Goal: Information Seeking & Learning: Check status

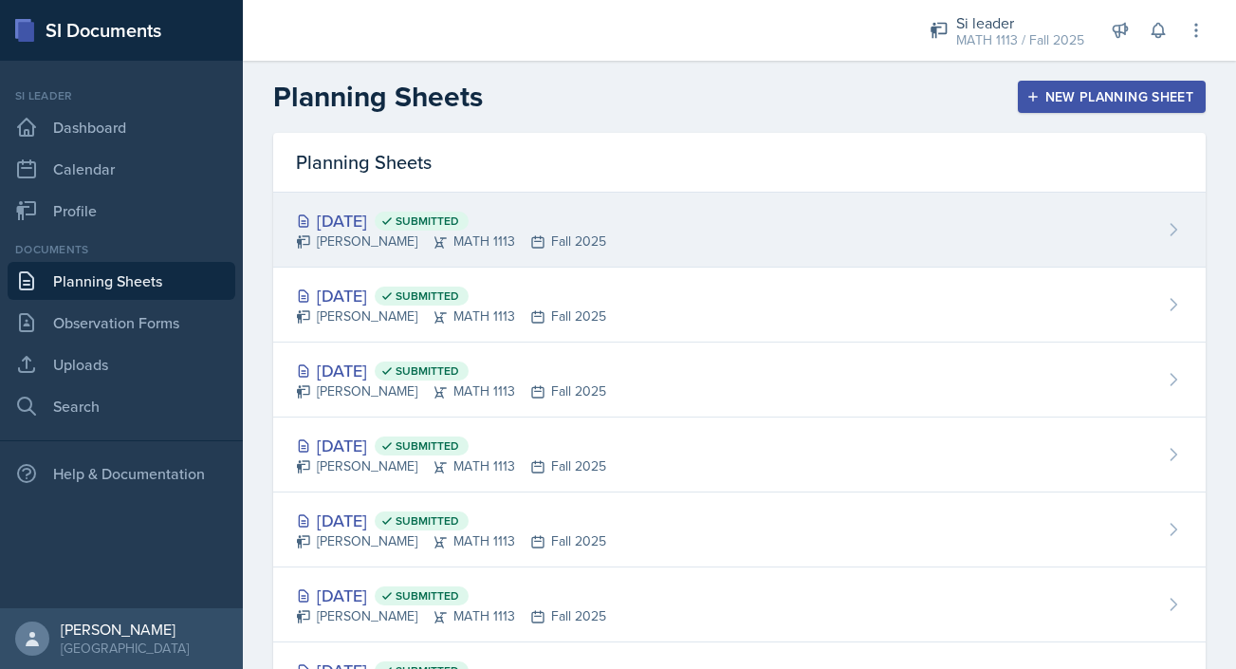
click at [757, 242] on div "[DATE] Submitted [PERSON_NAME] MATH 1113 Fall 2025" at bounding box center [739, 230] width 933 height 75
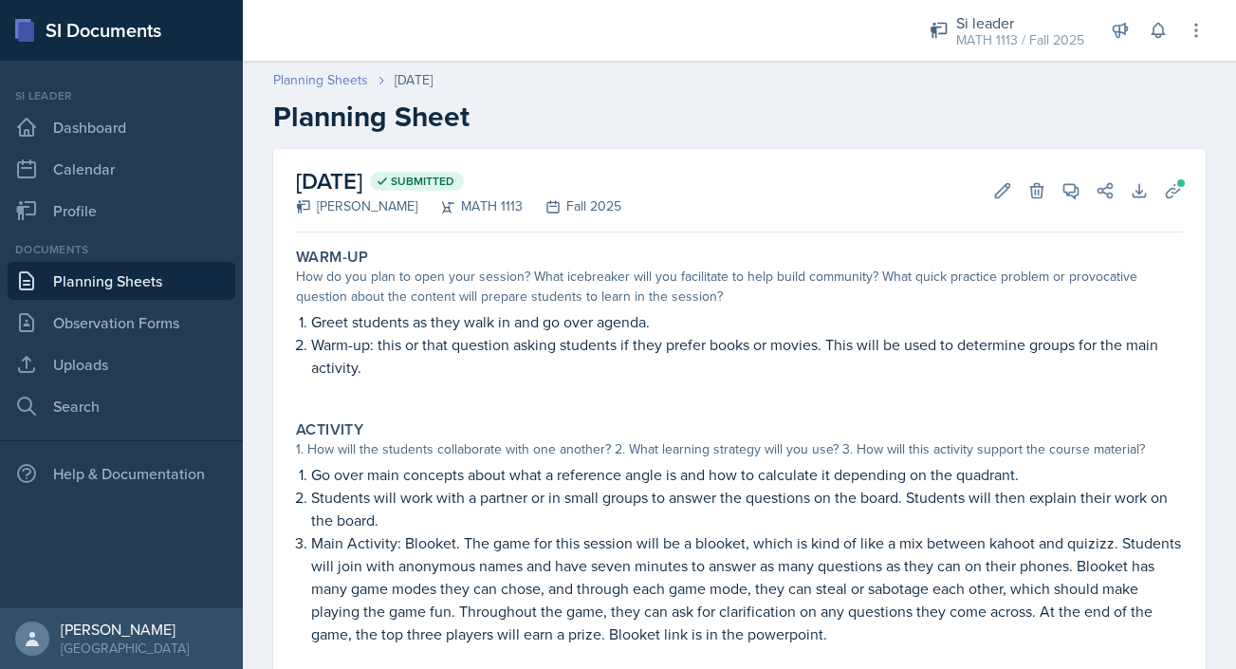
click at [315, 85] on link "Planning Sheets" at bounding box center [320, 80] width 95 height 20
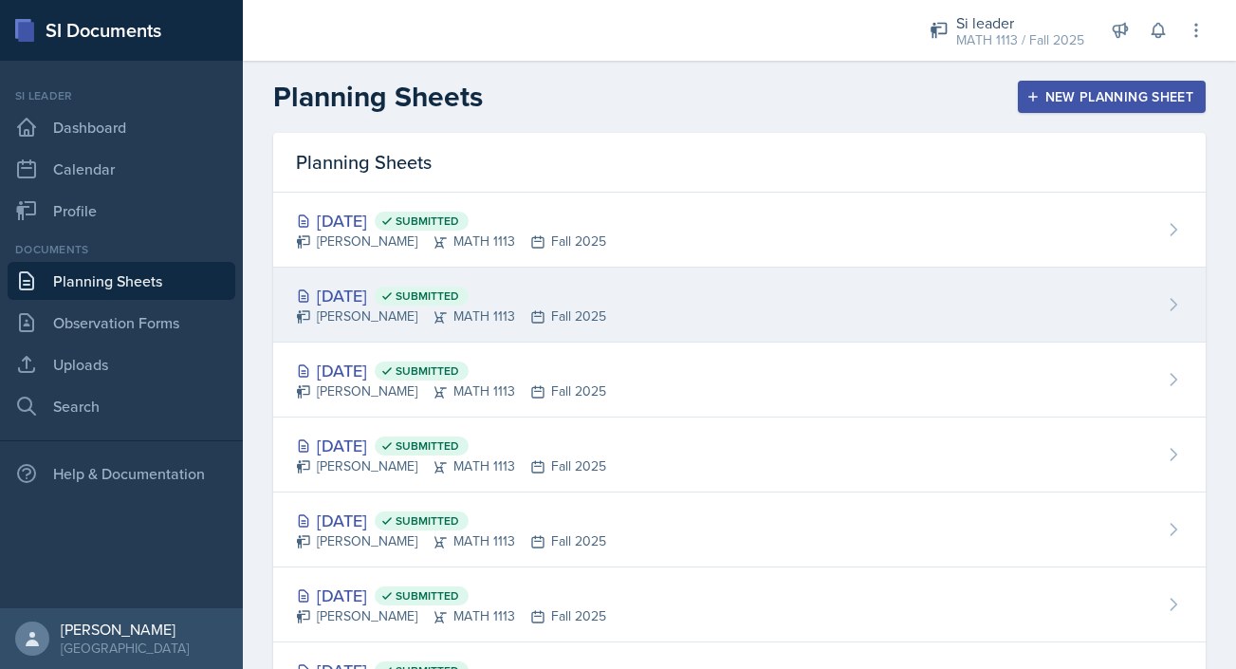
click at [679, 314] on div "[DATE] Submitted [PERSON_NAME] MATH 1113 Fall 2025" at bounding box center [739, 305] width 933 height 75
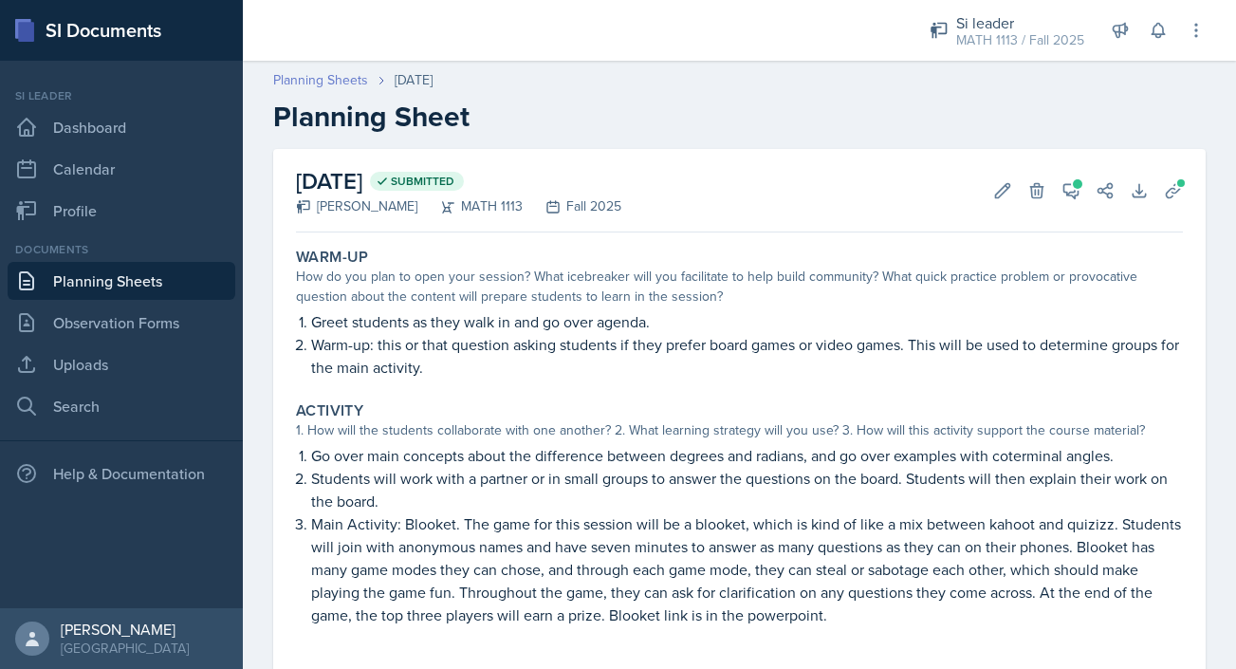
click at [311, 83] on link "Planning Sheets" at bounding box center [320, 80] width 95 height 20
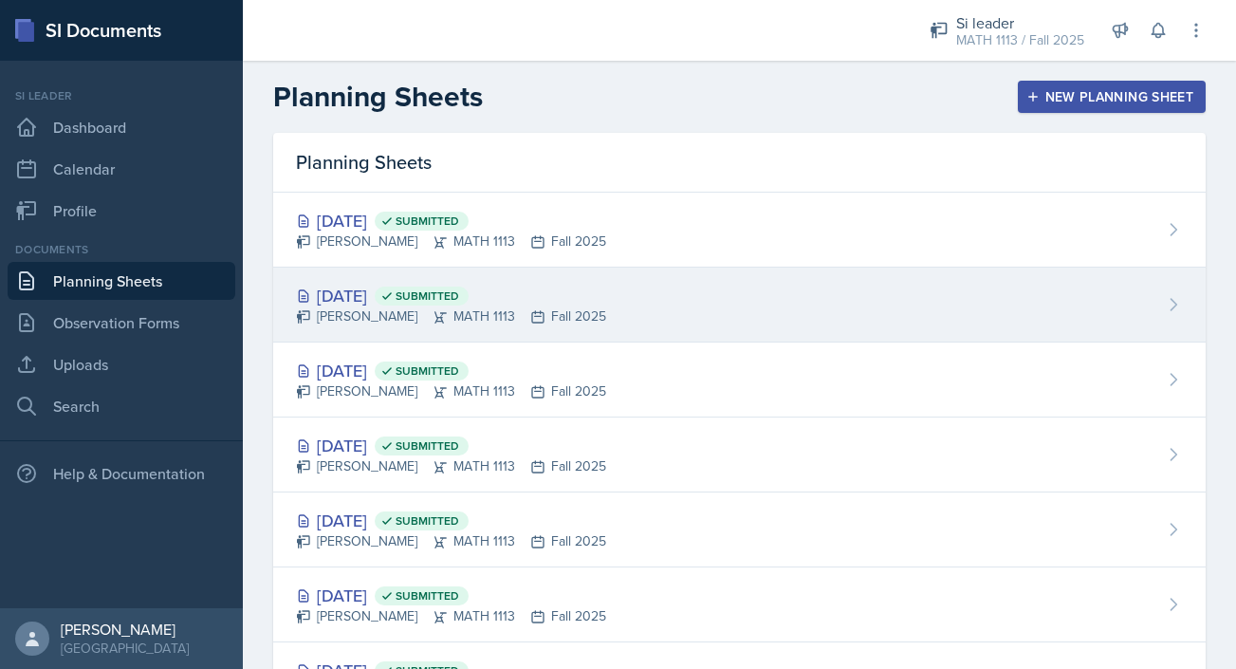
click at [745, 338] on div "[DATE] Submitted [PERSON_NAME] MATH 1113 Fall 2025" at bounding box center [739, 305] width 933 height 75
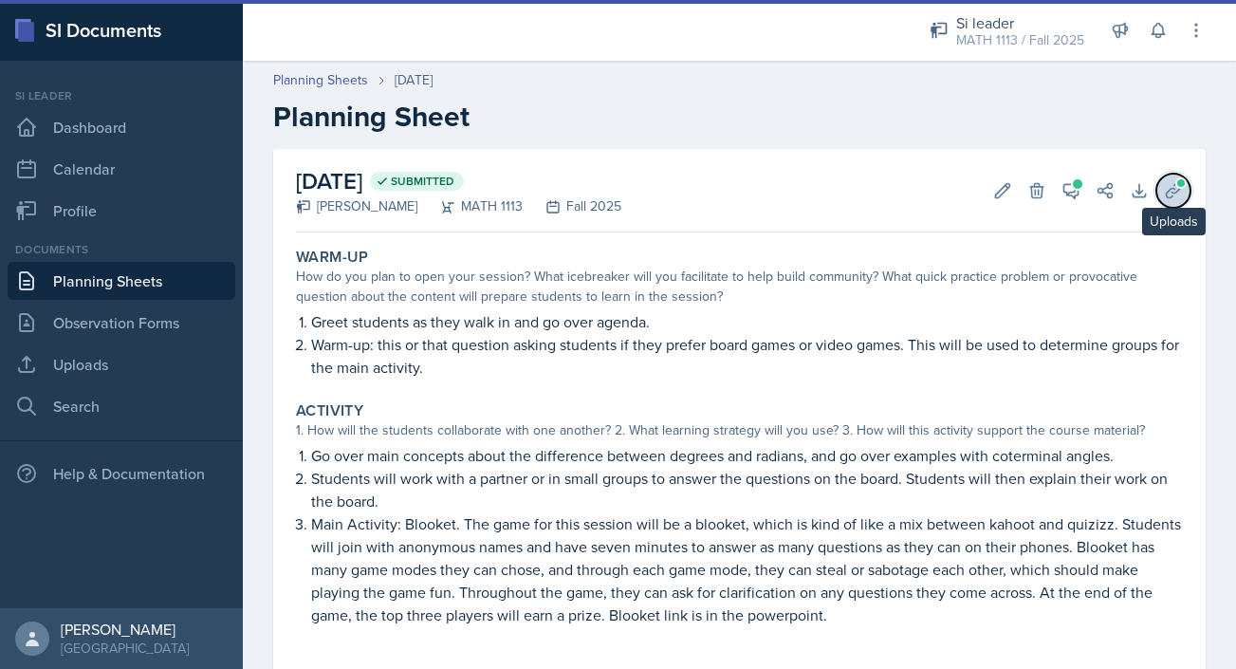
click at [1172, 191] on icon at bounding box center [1173, 190] width 19 height 19
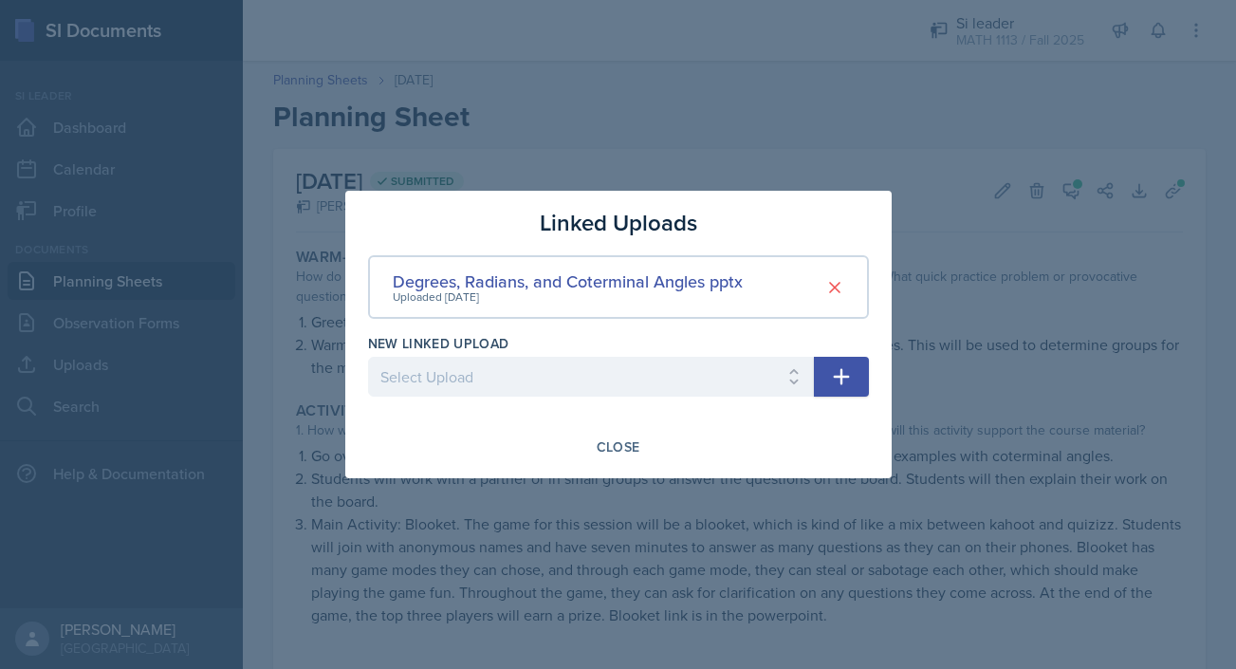
click at [657, 157] on div at bounding box center [618, 334] width 1236 height 669
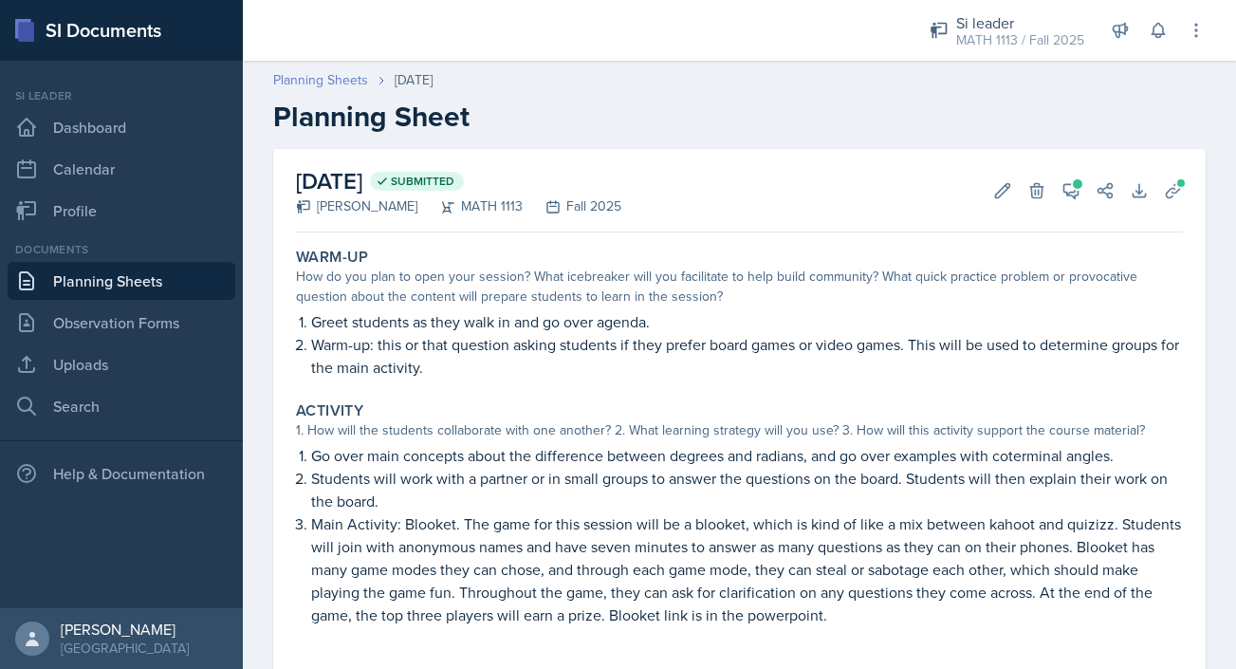
click at [324, 79] on link "Planning Sheets" at bounding box center [320, 80] width 95 height 20
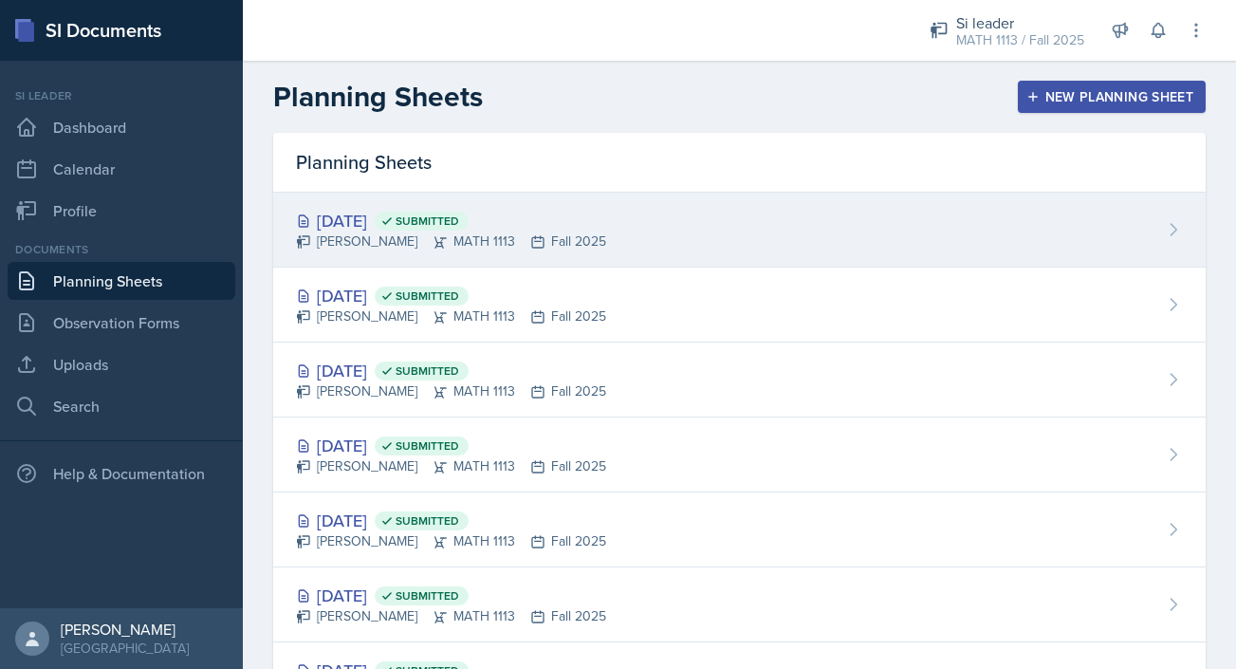
click at [823, 226] on div "[DATE] Submitted [PERSON_NAME] MATH 1113 Fall 2025" at bounding box center [739, 230] width 933 height 75
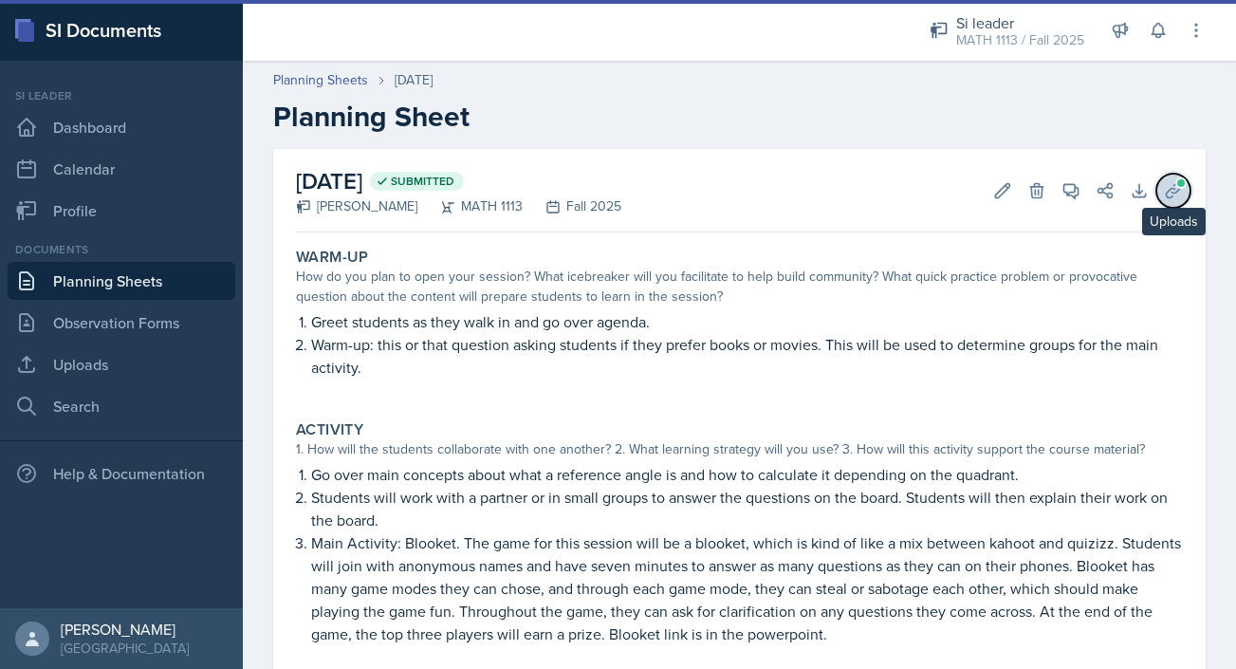
click at [1180, 183] on span at bounding box center [1180, 182] width 11 height 11
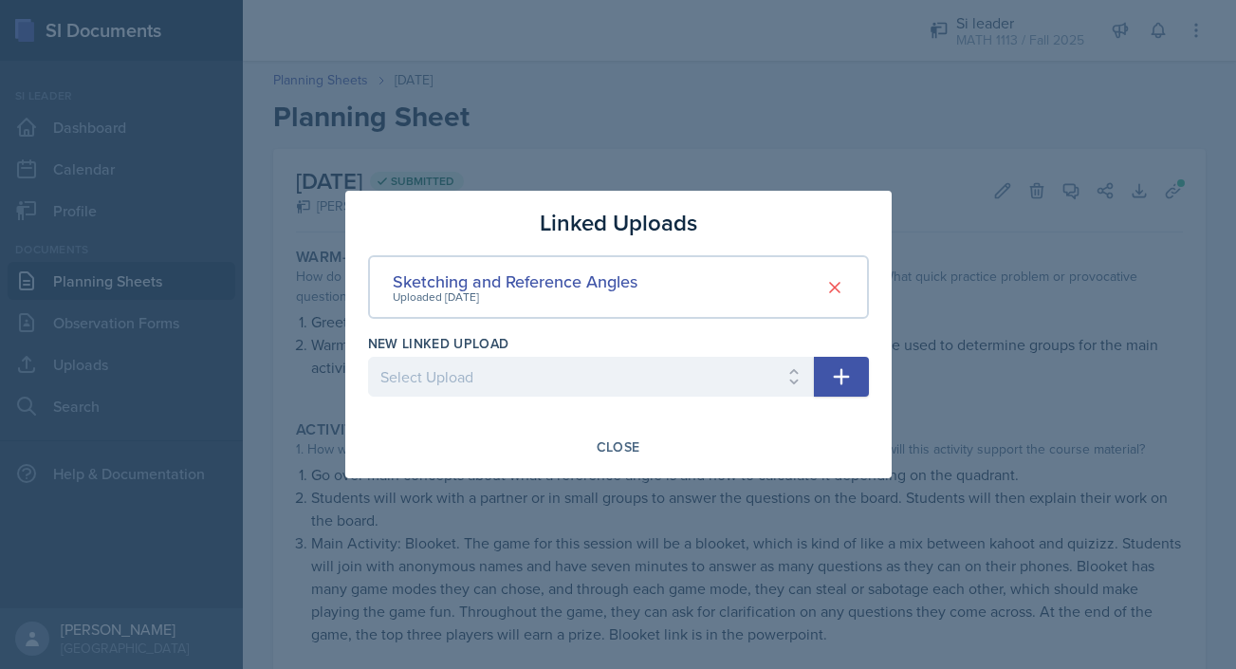
click at [778, 97] on div at bounding box center [618, 334] width 1236 height 669
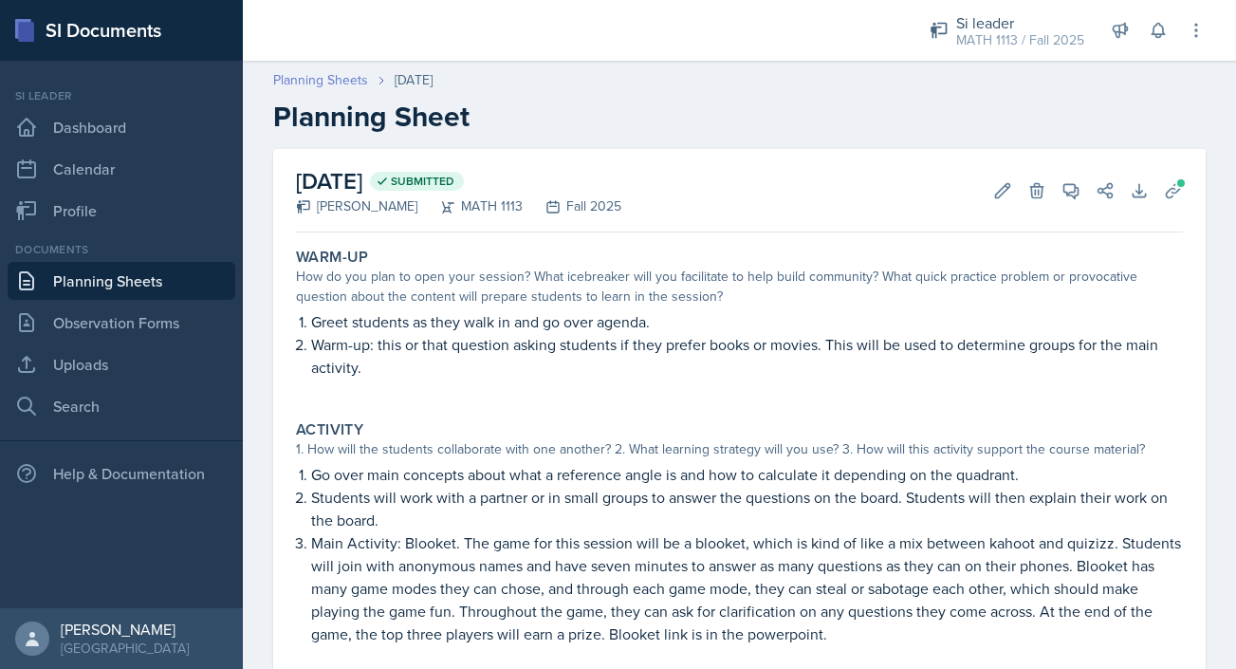
click at [340, 70] on link "Planning Sheets" at bounding box center [320, 80] width 95 height 20
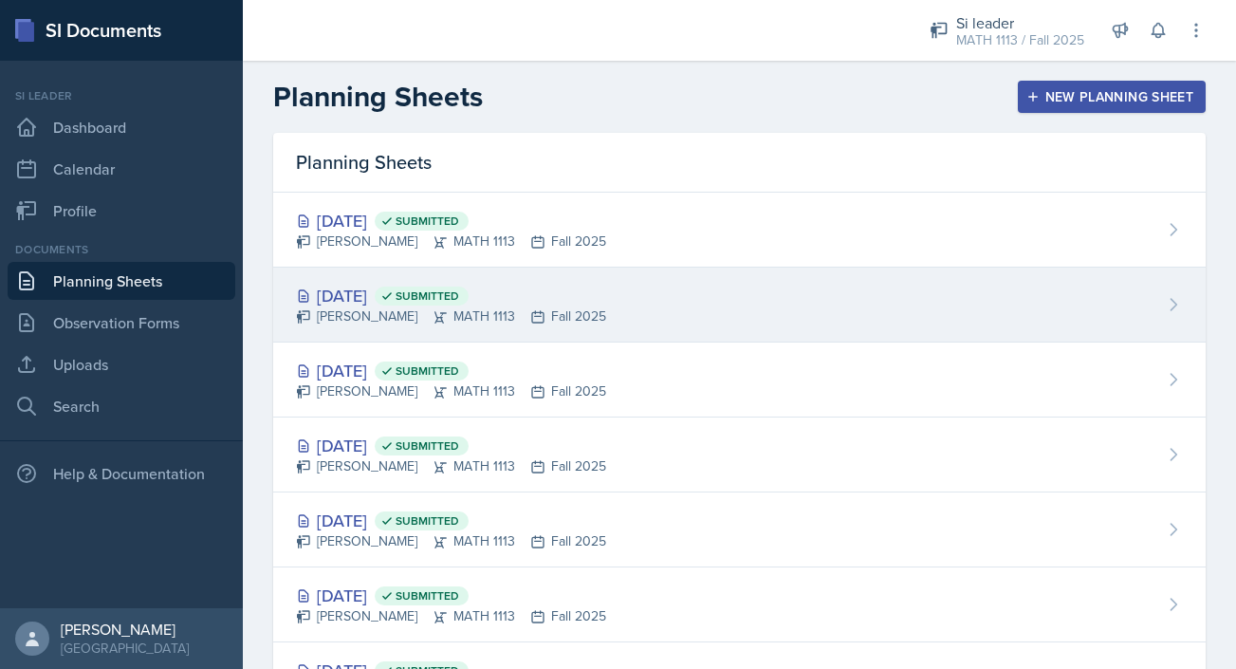
click at [643, 318] on div "[DATE] Submitted [PERSON_NAME] MATH 1113 Fall 2025" at bounding box center [739, 305] width 933 height 75
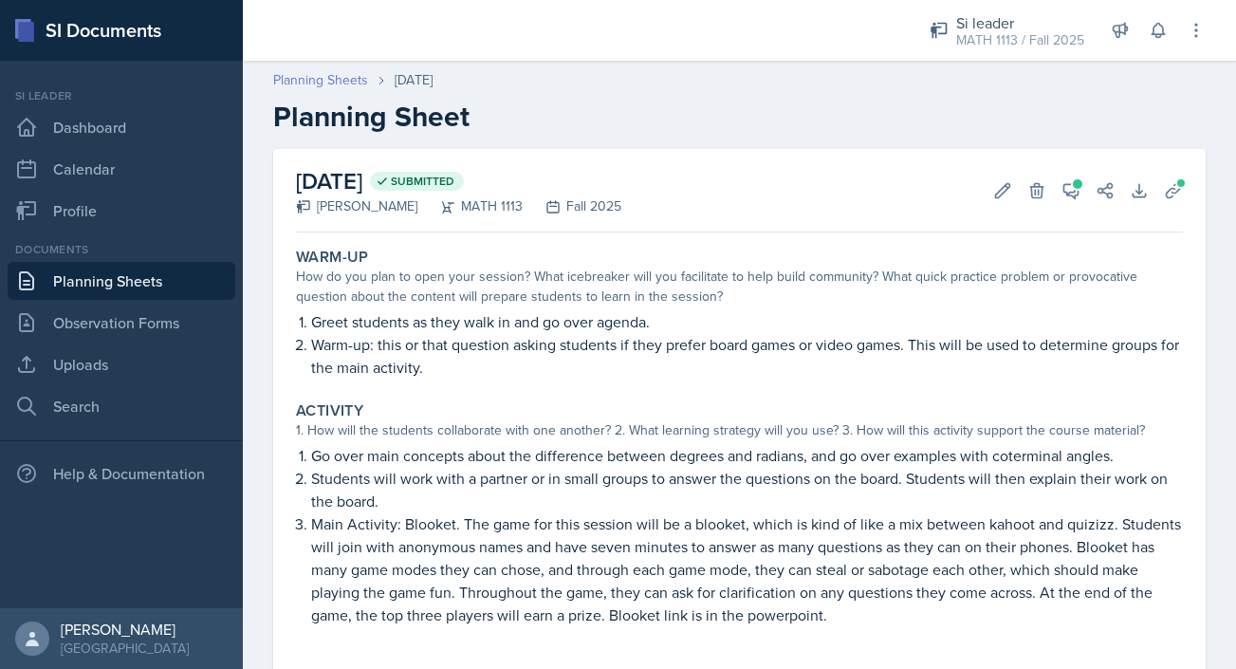
click at [333, 83] on link "Planning Sheets" at bounding box center [320, 80] width 95 height 20
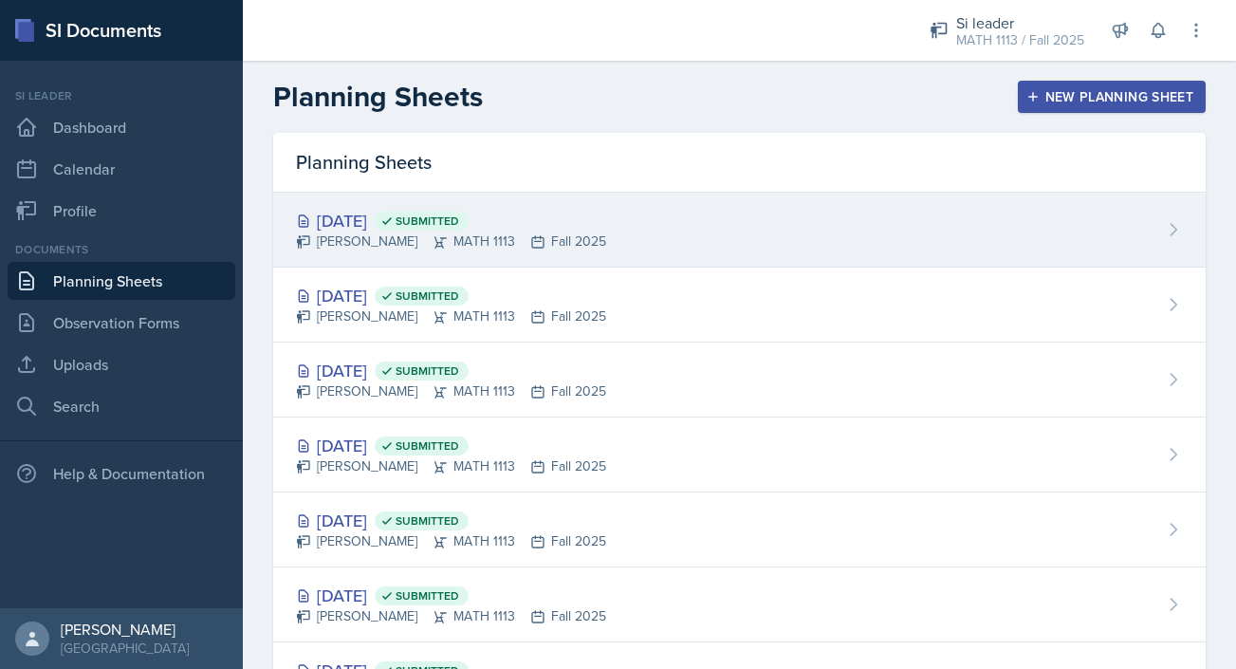
click at [633, 196] on div "[DATE] Submitted [PERSON_NAME] MATH 1113 Fall 2025" at bounding box center [739, 230] width 933 height 75
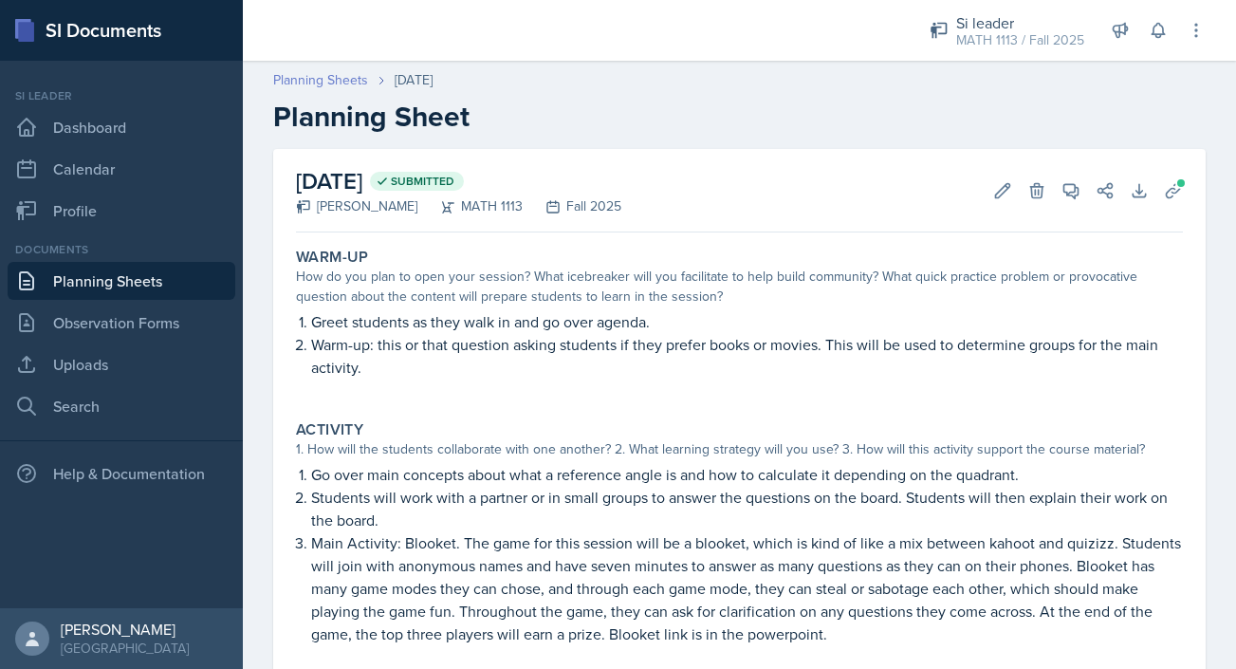
click at [348, 73] on link "Planning Sheets" at bounding box center [320, 80] width 95 height 20
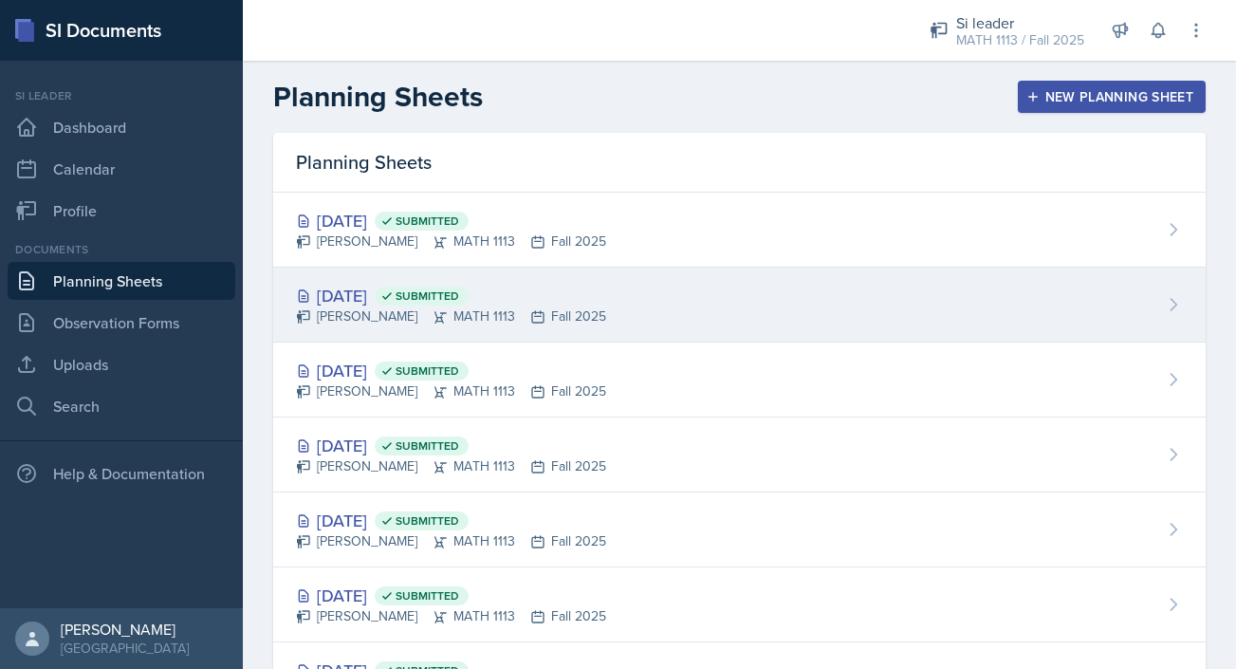
click at [608, 307] on div "[DATE] Submitted [PERSON_NAME] MATH 1113 Fall 2025" at bounding box center [739, 305] width 933 height 75
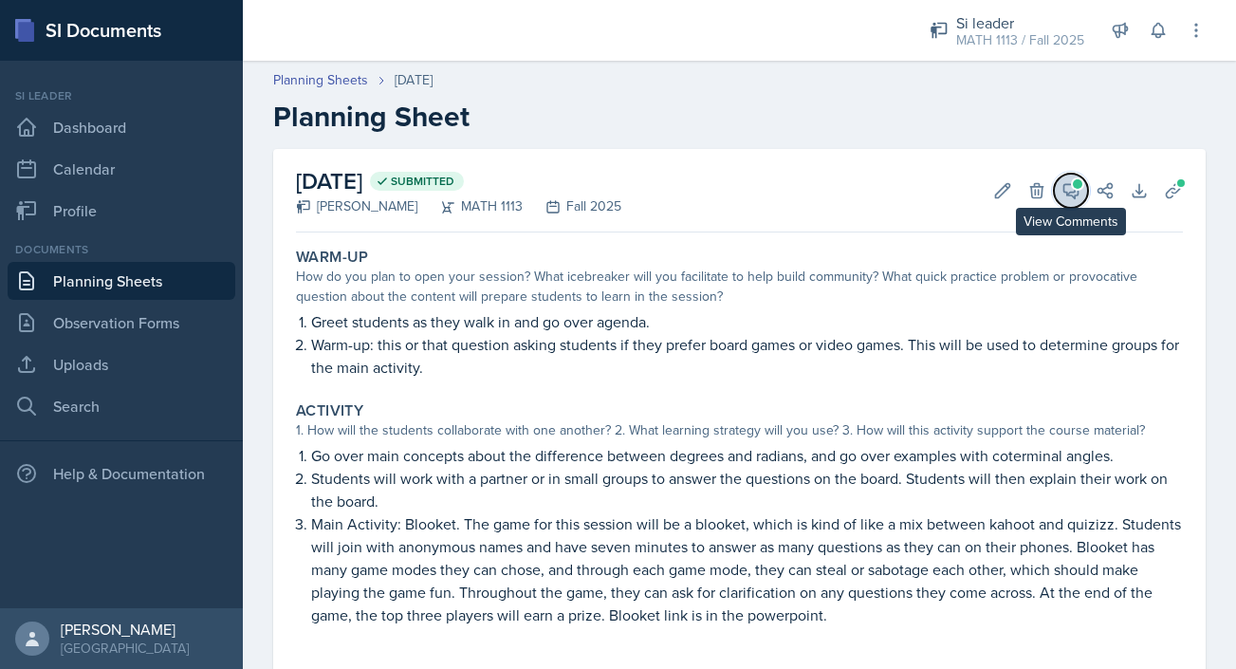
click at [1070, 197] on icon at bounding box center [1071, 190] width 19 height 19
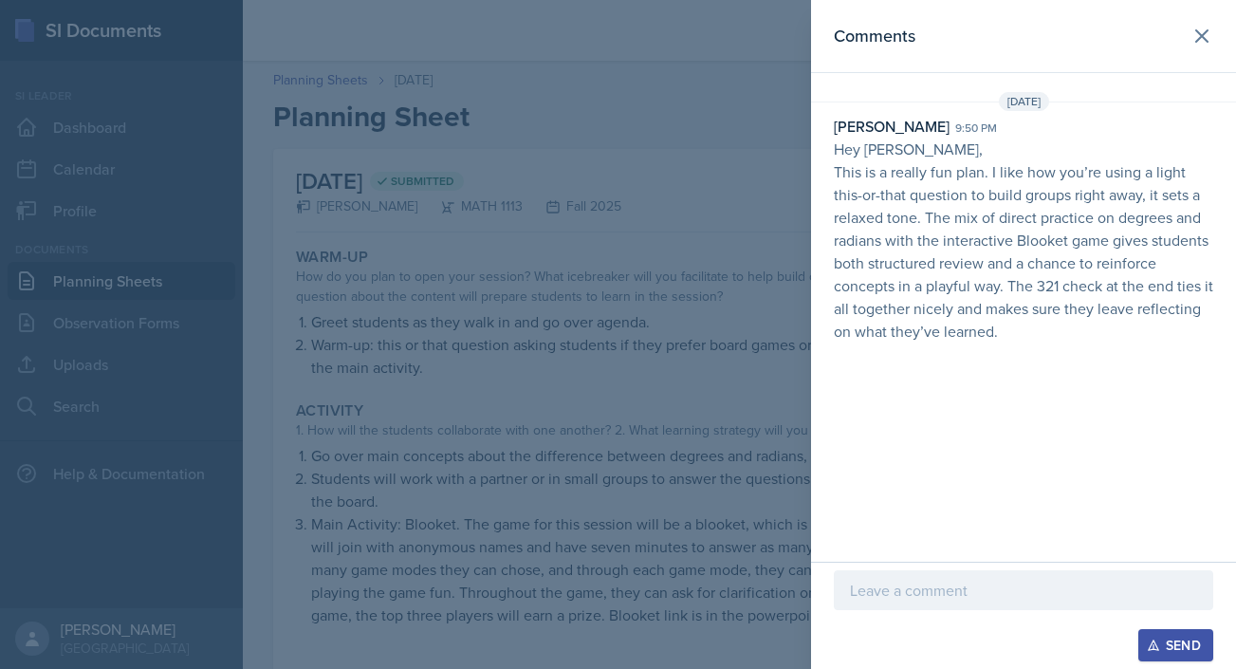
click at [611, 359] on div at bounding box center [618, 334] width 1236 height 669
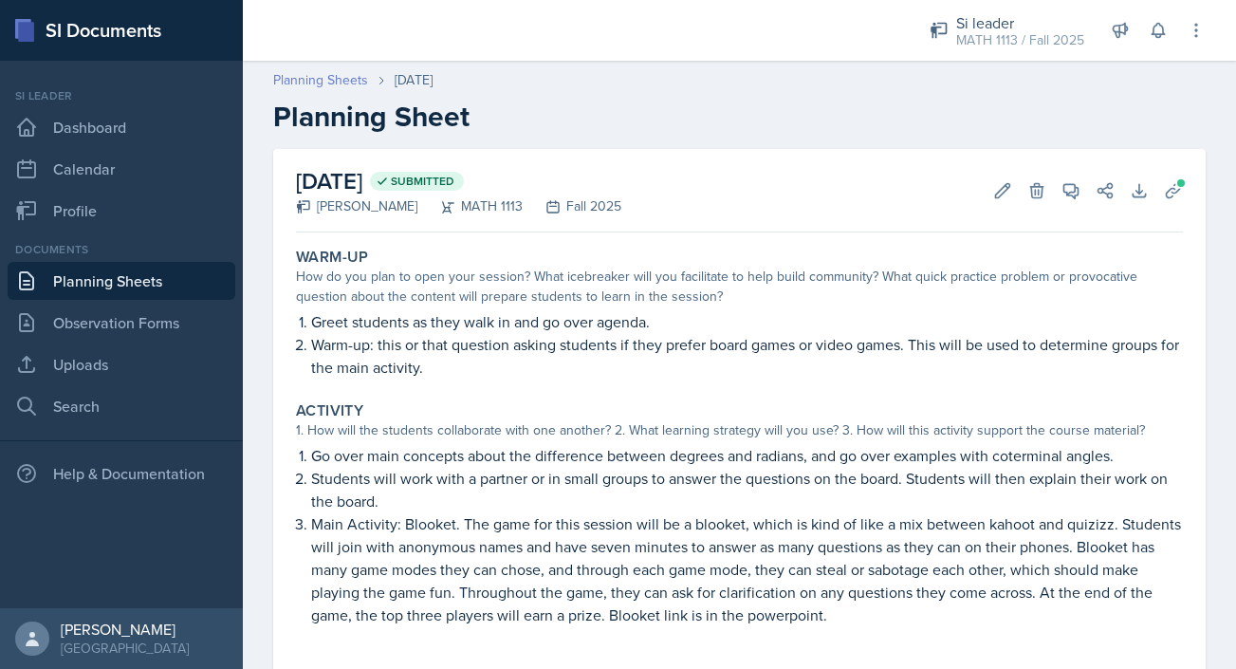
click at [330, 83] on link "Planning Sheets" at bounding box center [320, 80] width 95 height 20
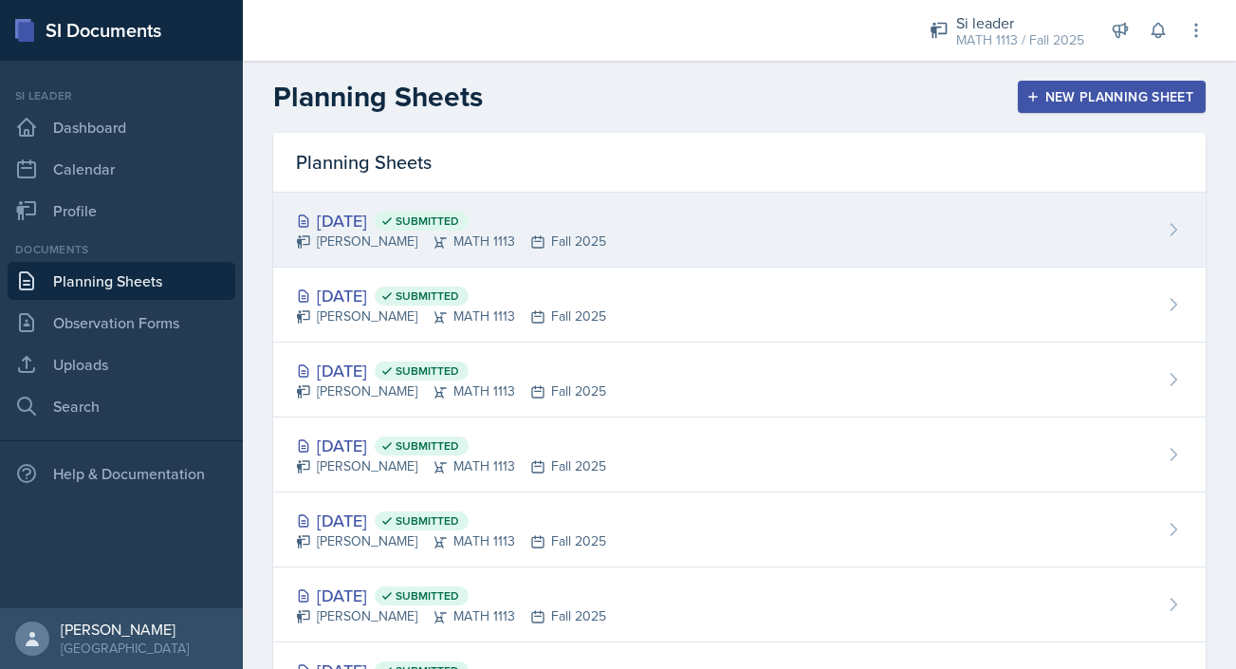
click at [635, 216] on div "[DATE] Submitted [PERSON_NAME] MATH 1113 Fall 2025" at bounding box center [739, 230] width 933 height 75
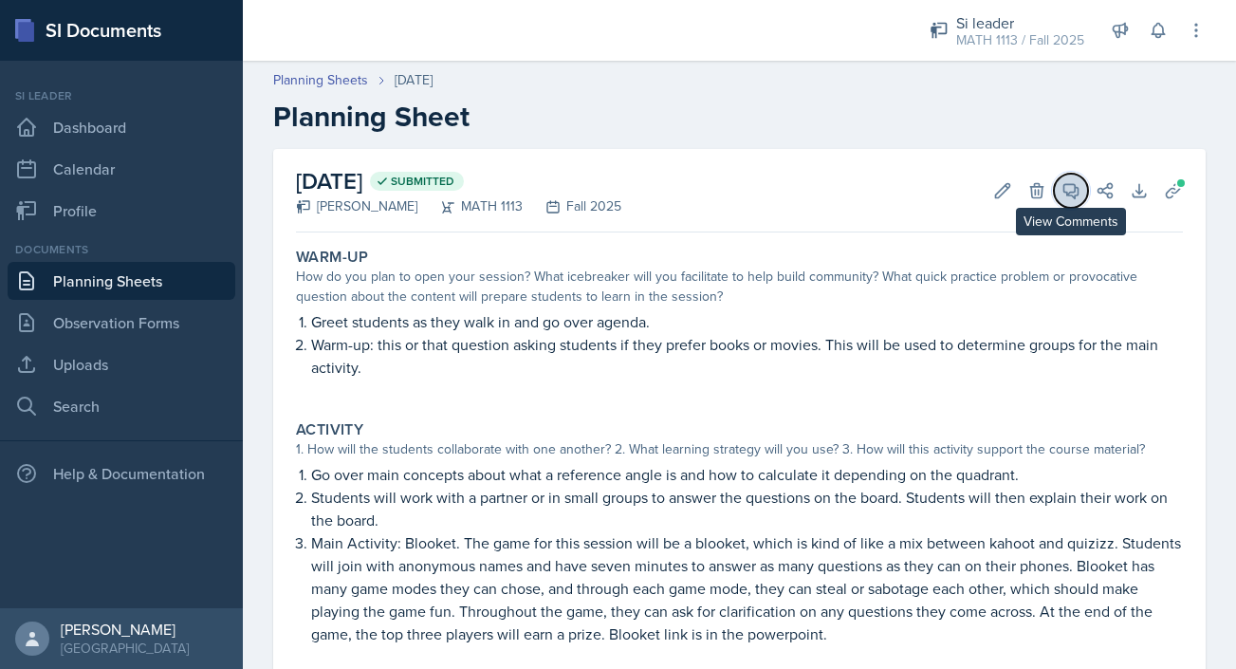
click at [1065, 185] on icon at bounding box center [1071, 190] width 19 height 19
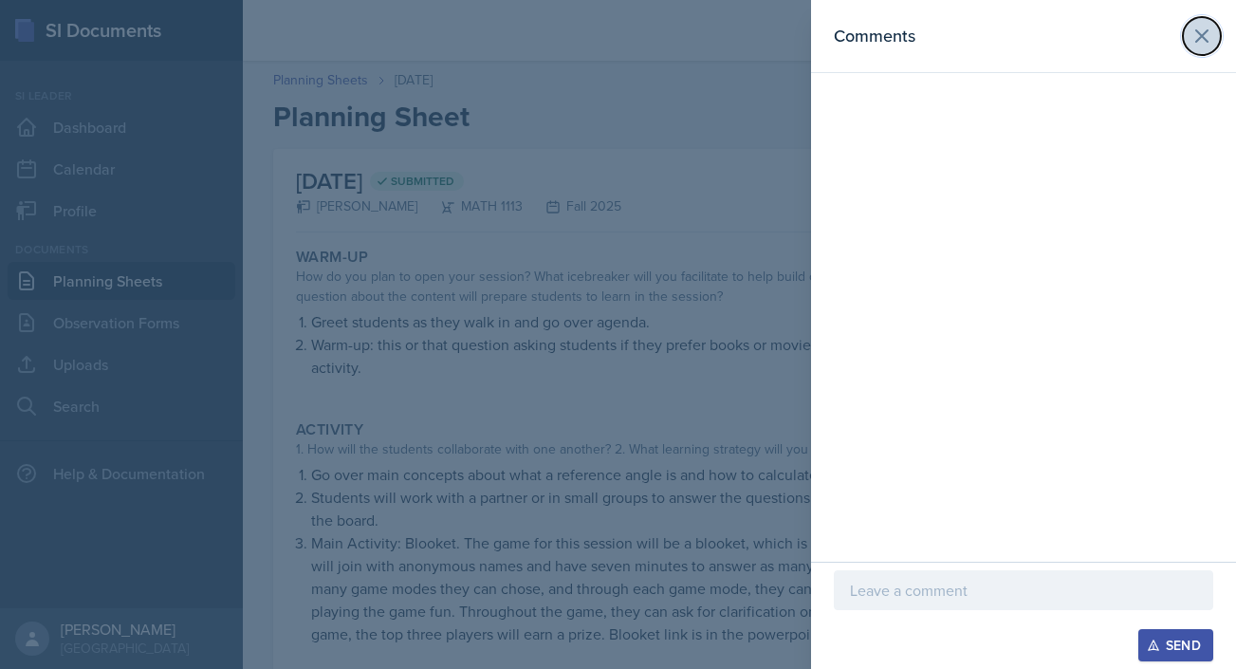
click at [1195, 28] on icon at bounding box center [1202, 36] width 23 height 23
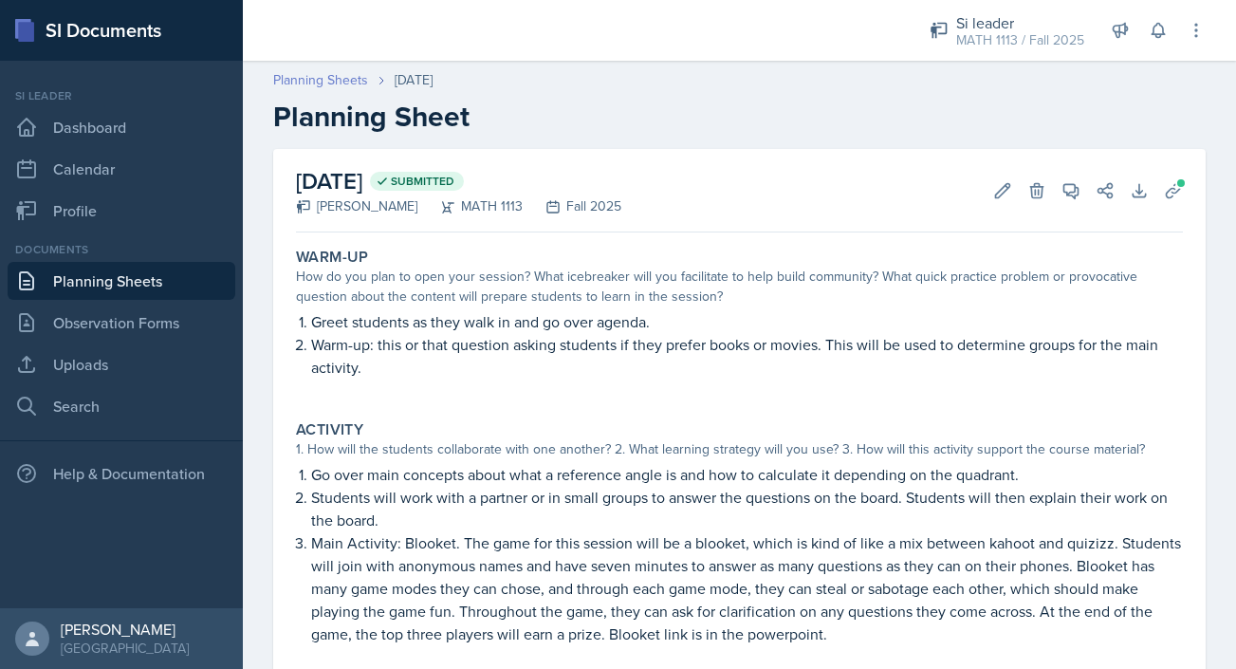
click at [335, 78] on link "Planning Sheets" at bounding box center [320, 80] width 95 height 20
